Goal: Task Accomplishment & Management: Complete application form

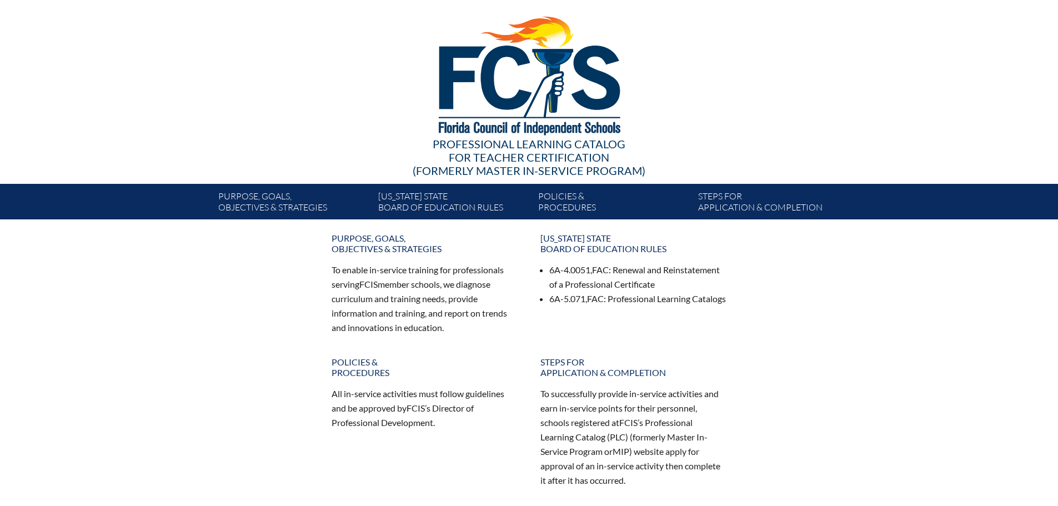
scroll to position [22, 0]
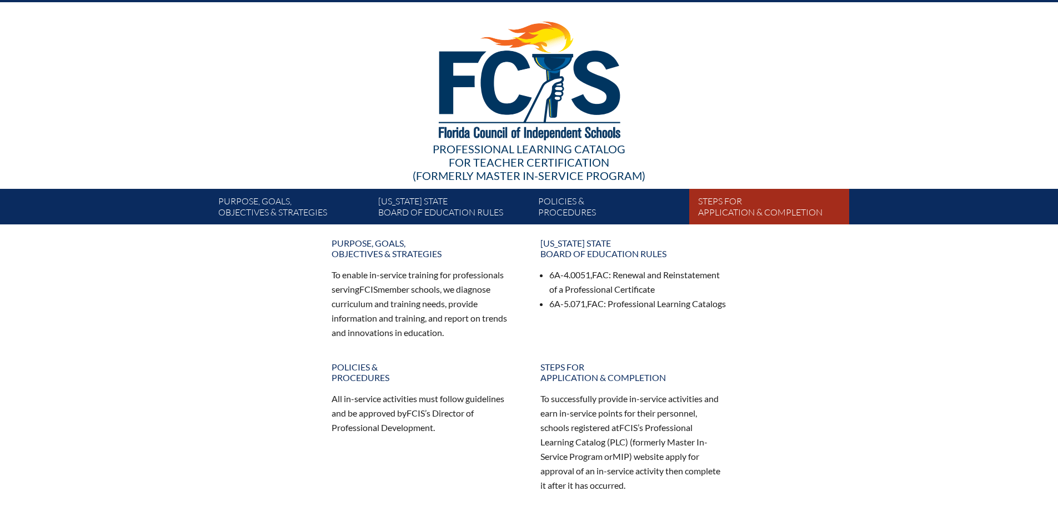
type input "[EMAIL_ADDRESS][DOMAIN_NAME]"
click at [741, 203] on link "Steps for application & completion" at bounding box center [773, 208] width 160 height 31
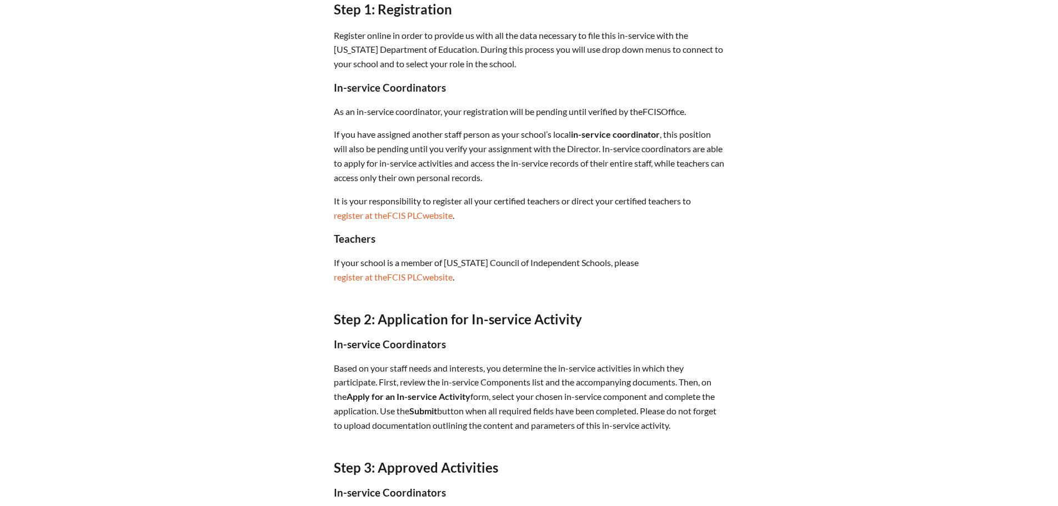
scroll to position [390, 0]
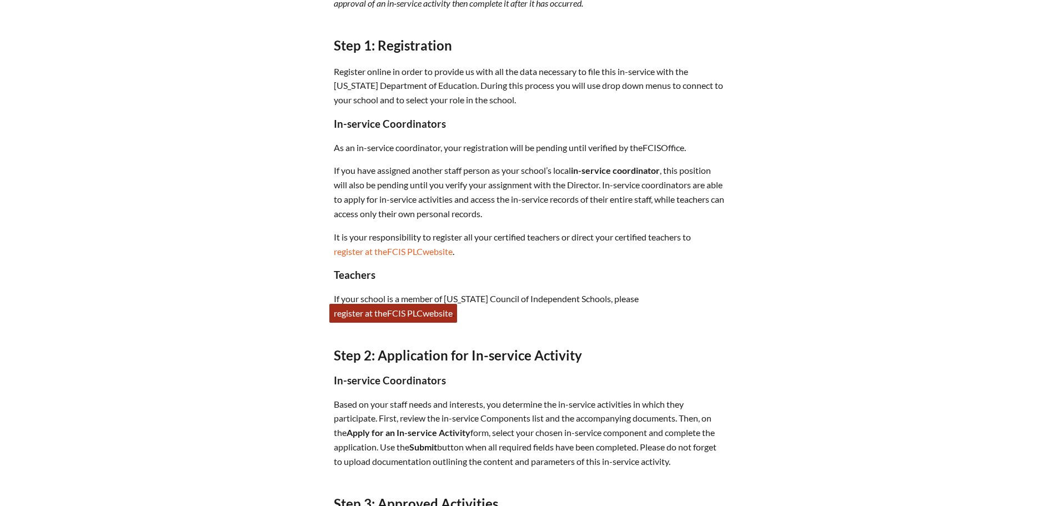
type input "[EMAIL_ADDRESS][DOMAIN_NAME]"
click at [397, 310] on span "FCIS" at bounding box center [396, 313] width 18 height 11
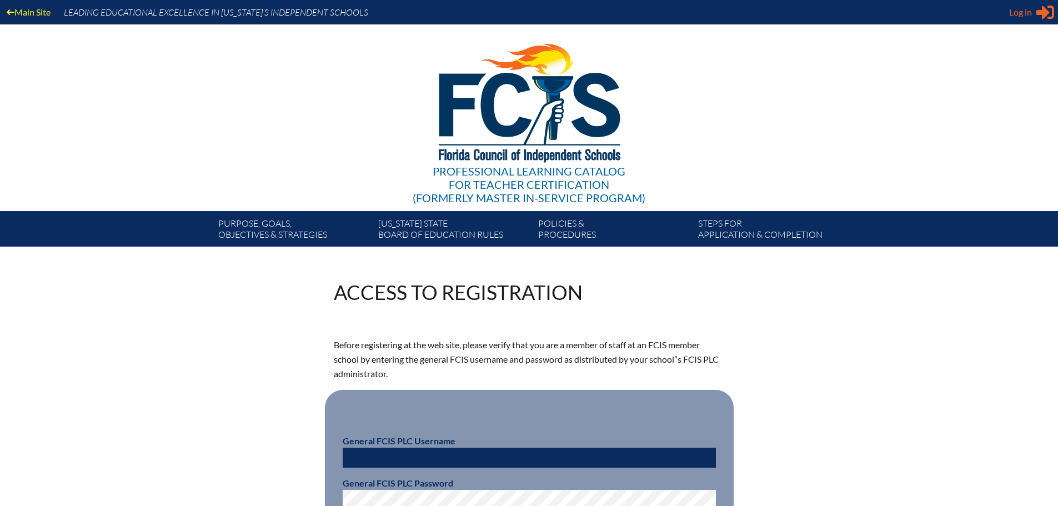
type input "[EMAIL_ADDRESS][DOMAIN_NAME]"
click at [1027, 13] on span "Log in" at bounding box center [1020, 12] width 23 height 13
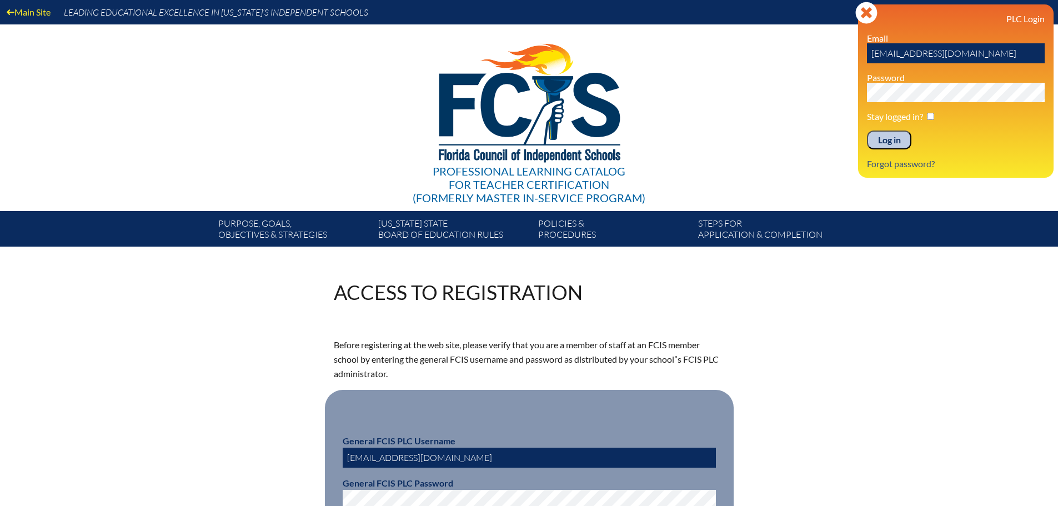
click at [892, 138] on input "Log in" at bounding box center [889, 139] width 44 height 19
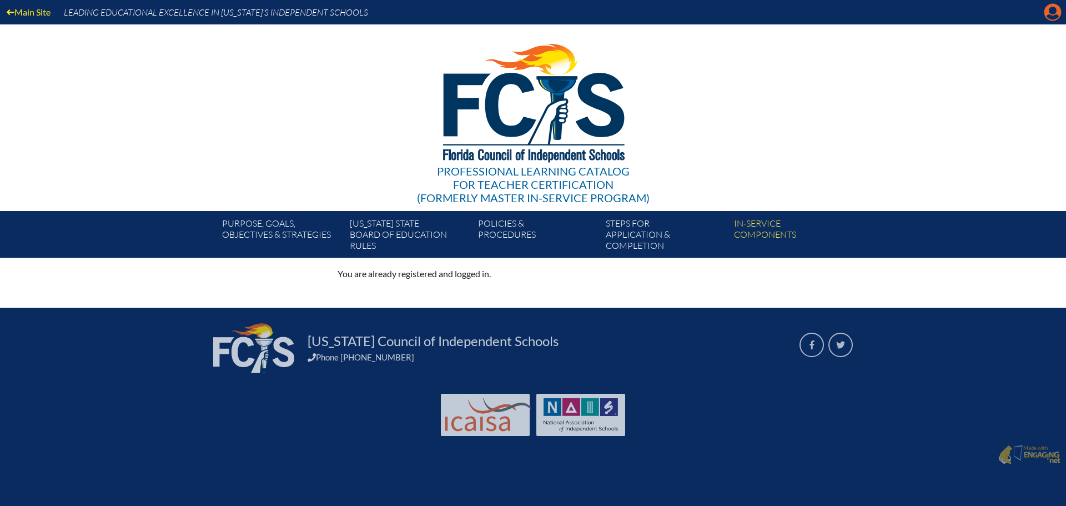
click at [1048, 13] on icon at bounding box center [1052, 12] width 17 height 17
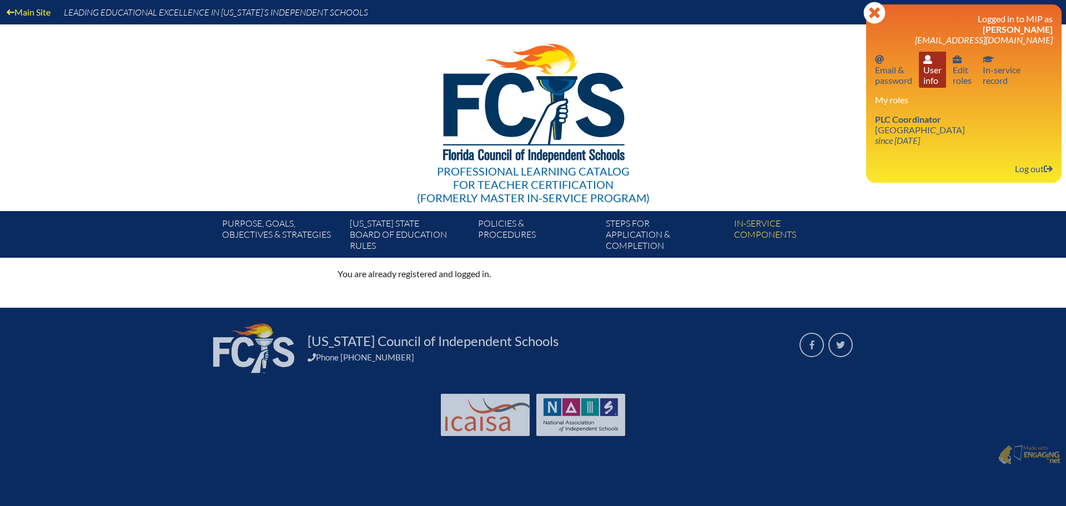
click at [930, 71] on link "User info User info" at bounding box center [932, 70] width 27 height 36
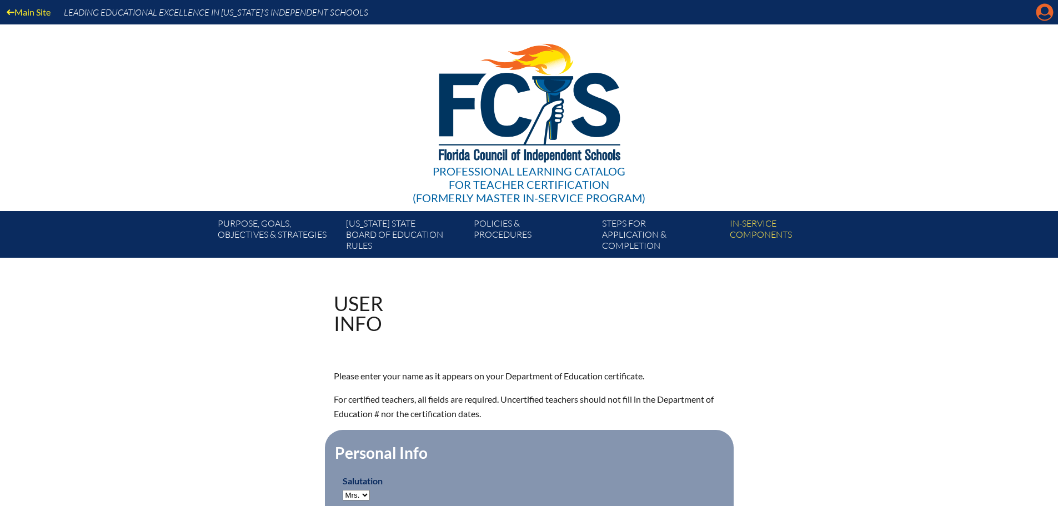
click at [1043, 13] on icon "Manage account" at bounding box center [1044, 12] width 18 height 18
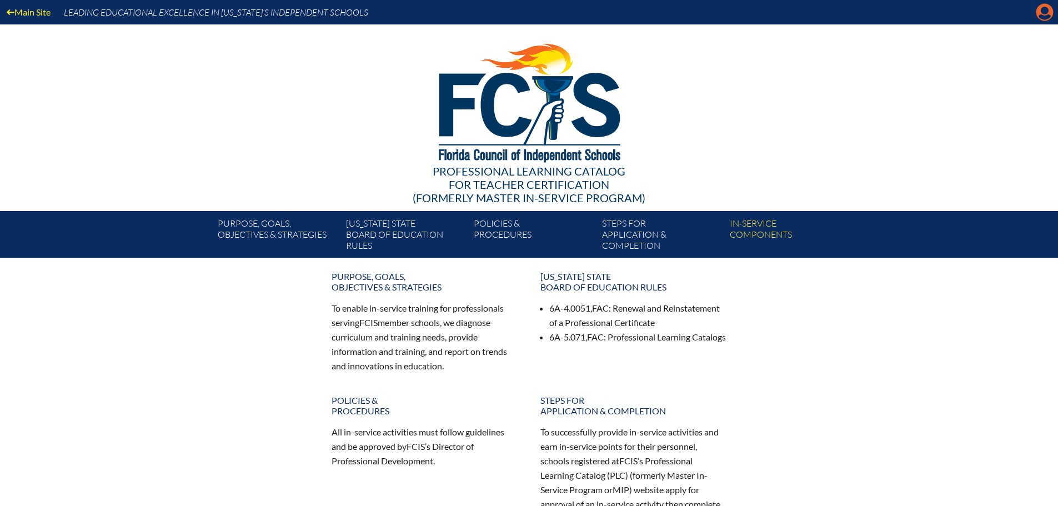
click at [1043, 7] on icon "Manage account" at bounding box center [1044, 12] width 18 height 18
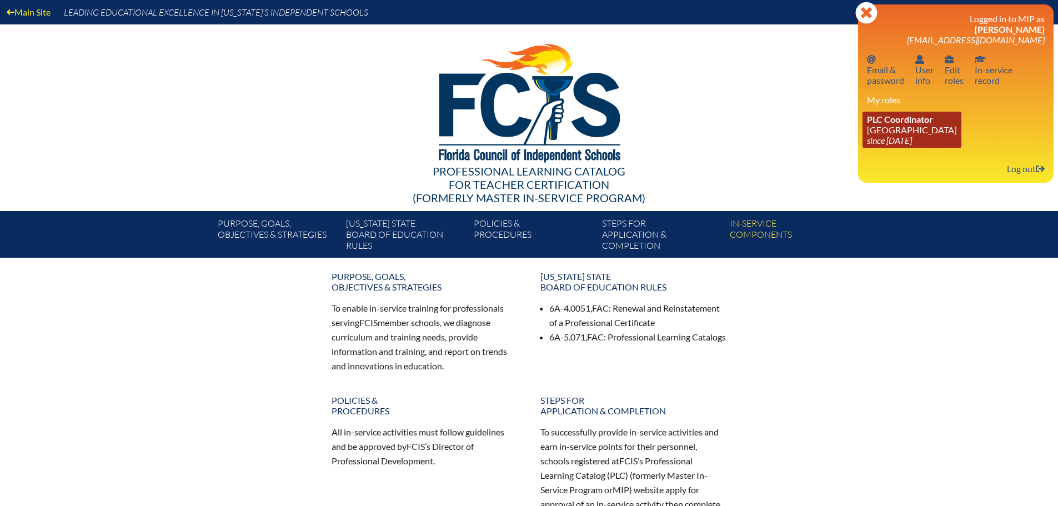
click at [894, 127] on link "PLC Coordinator Geneva School since 2023 Jul 1" at bounding box center [911, 130] width 99 height 36
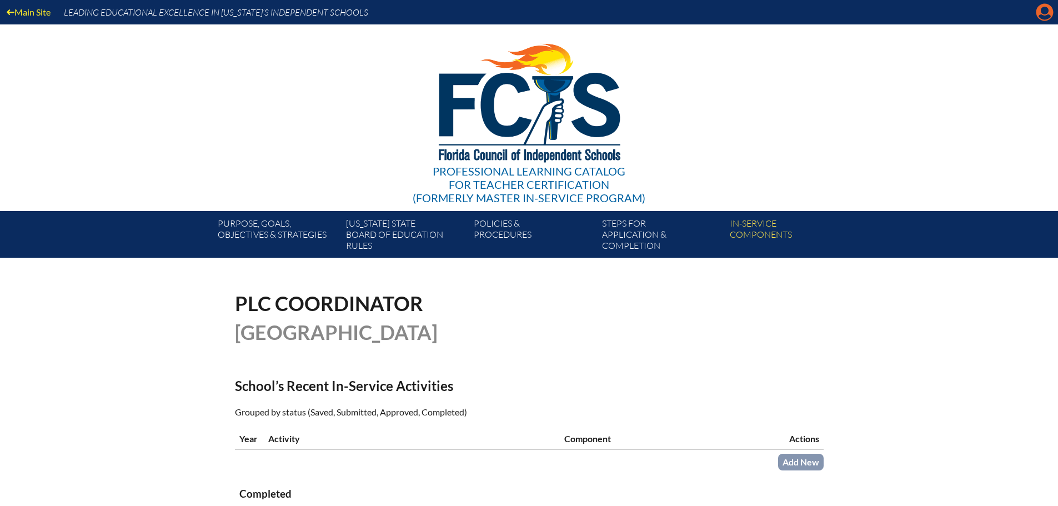
click at [1044, 11] on icon "Manage account" at bounding box center [1044, 12] width 18 height 18
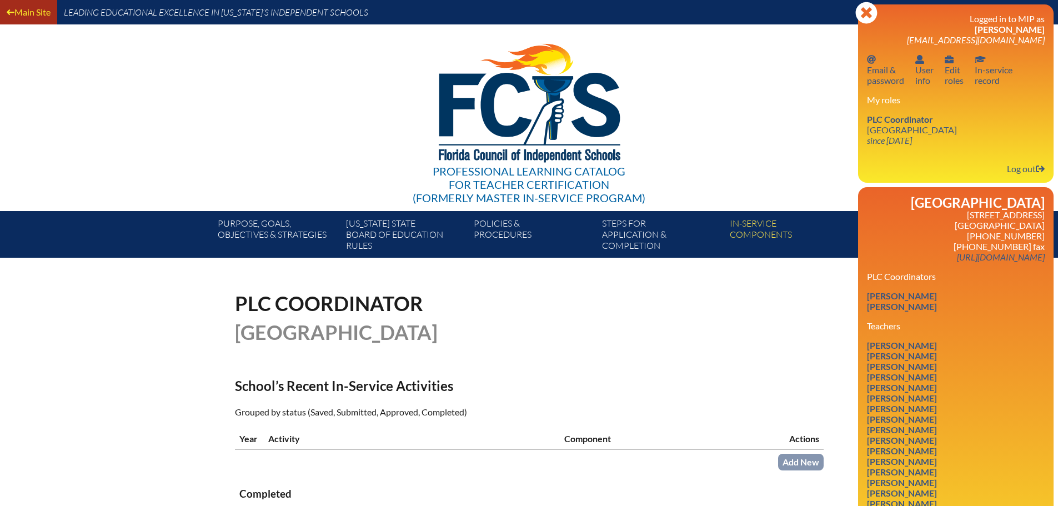
click at [23, 12] on link "Main Site" at bounding box center [28, 11] width 53 height 15
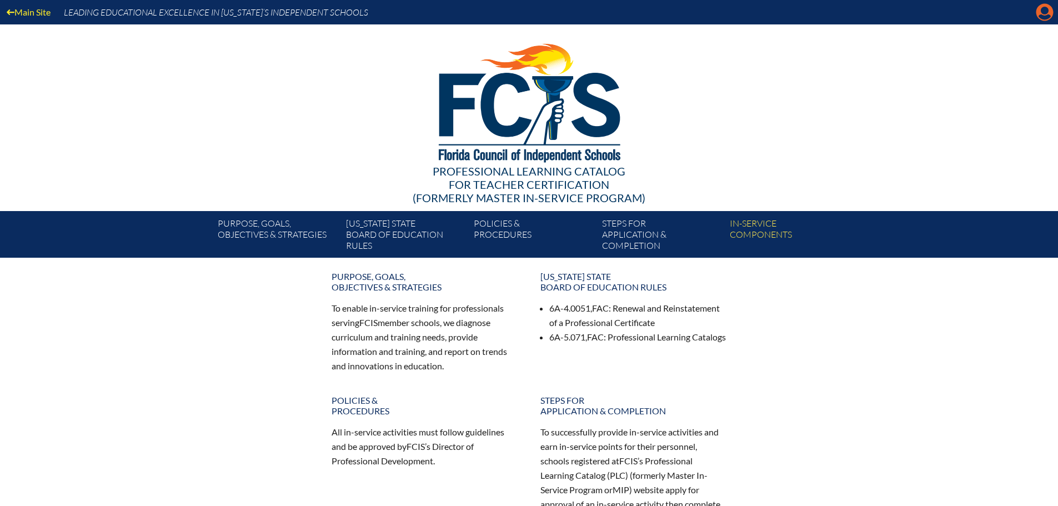
click at [1039, 13] on icon at bounding box center [1044, 12] width 17 height 17
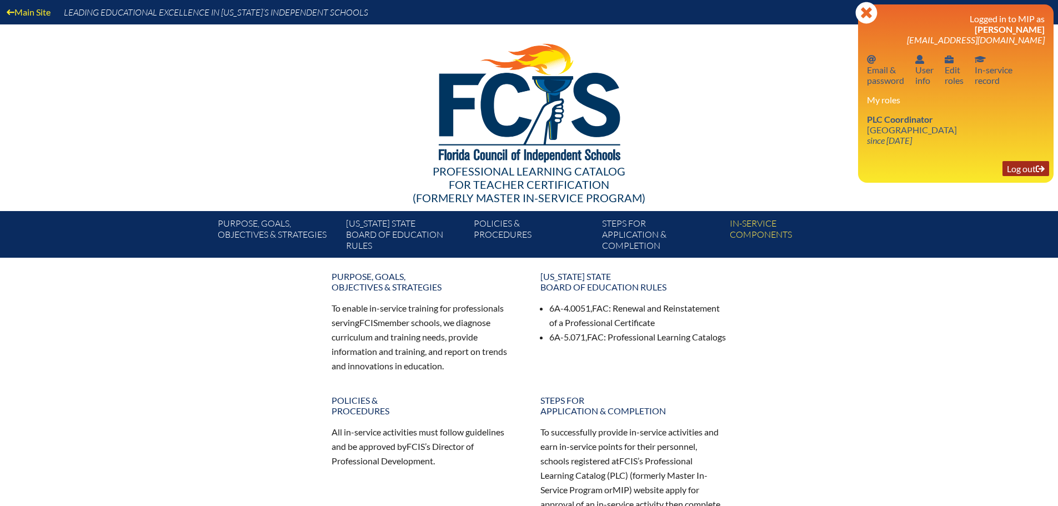
click at [1026, 172] on link "Log out Log out" at bounding box center [1025, 168] width 47 height 15
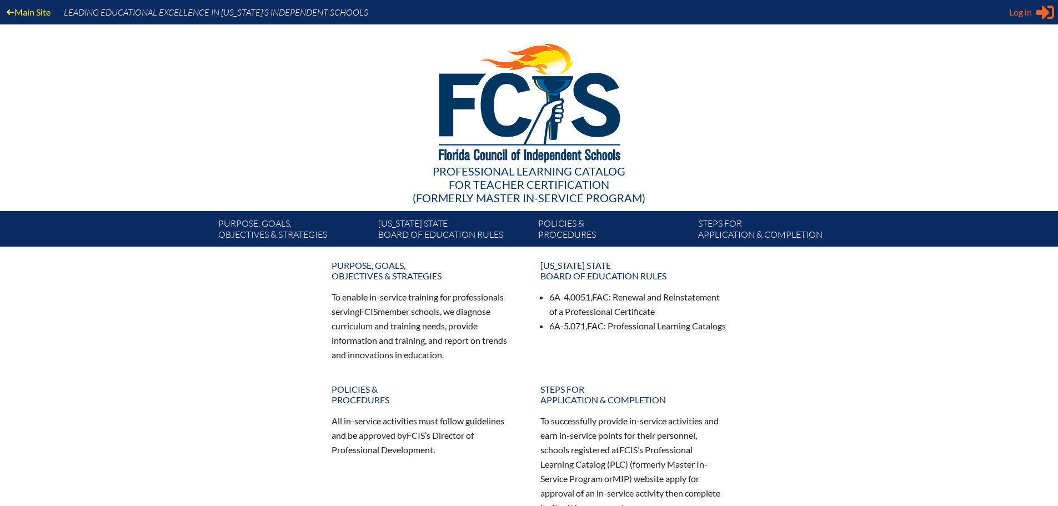
type input "[EMAIL_ADDRESS][DOMAIN_NAME]"
click at [1023, 13] on span "Log in" at bounding box center [1020, 12] width 23 height 13
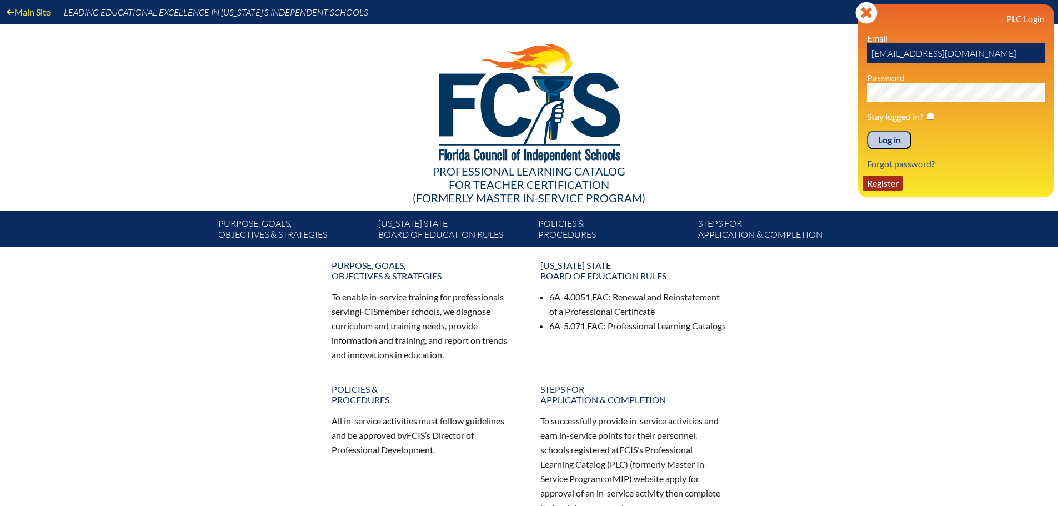
click at [881, 187] on link "Register" at bounding box center [882, 182] width 41 height 15
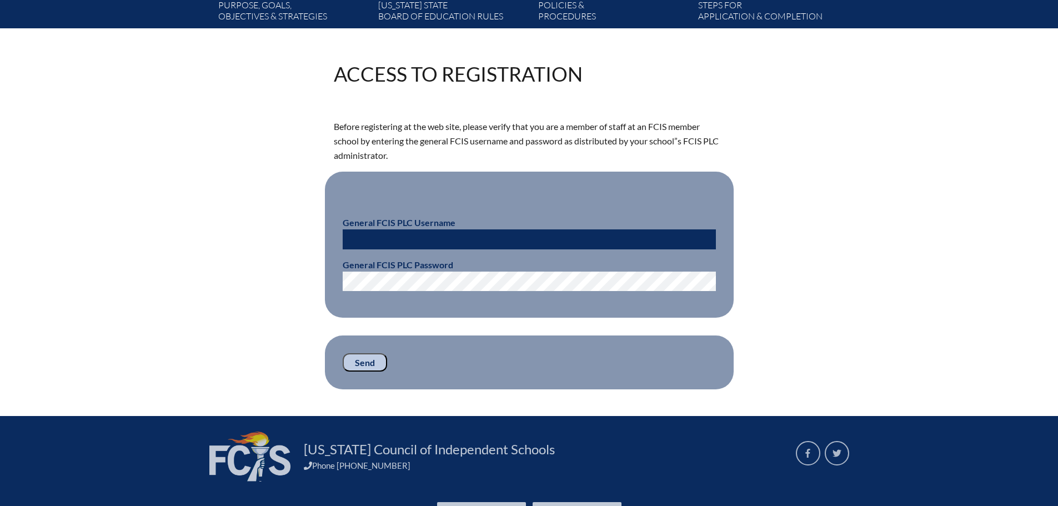
scroll to position [222, 0]
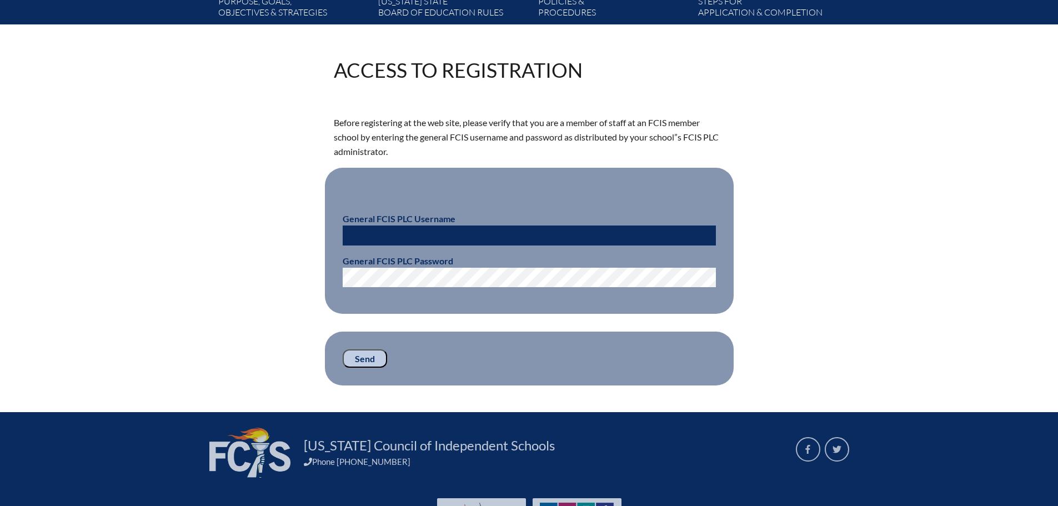
type input "[EMAIL_ADDRESS][DOMAIN_NAME]"
drag, startPoint x: 438, startPoint y: 236, endPoint x: 328, endPoint y: 238, distance: 110.5
click at [328, 238] on fieldset "General FCIS PLC Username [EMAIL_ADDRESS][DOMAIN_NAME] General FCIS PLC Password" at bounding box center [529, 241] width 409 height 146
type input "g"
type input "fcismember"
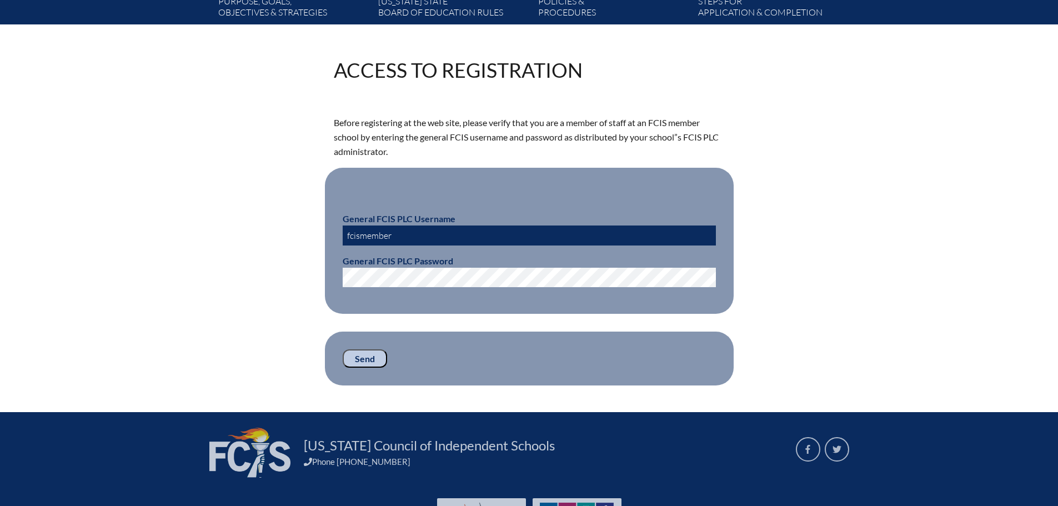
click at [320, 278] on div "Access to Registration Before registering at the web site, please verify that y…" at bounding box center [529, 222] width 624 height 325
click at [357, 356] on input "Send" at bounding box center [365, 358] width 44 height 19
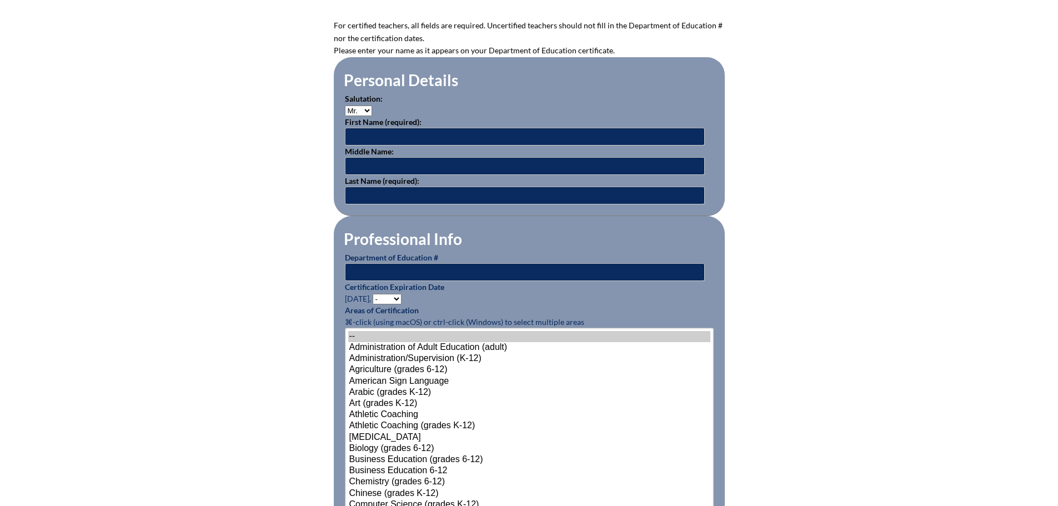
scroll to position [331, 0]
